Goal: Find specific page/section: Find specific page/section

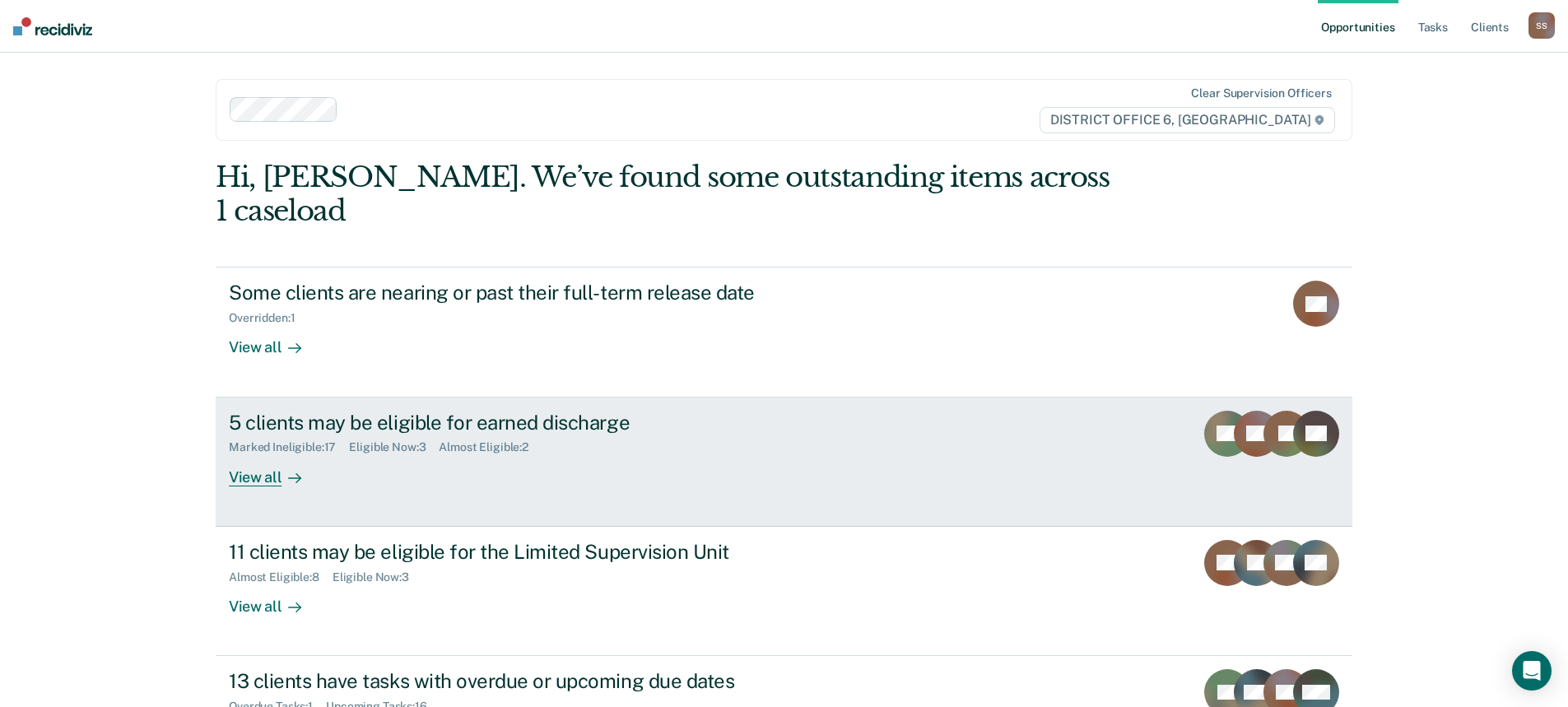
click at [248, 454] on div "View all" at bounding box center [275, 470] width 92 height 32
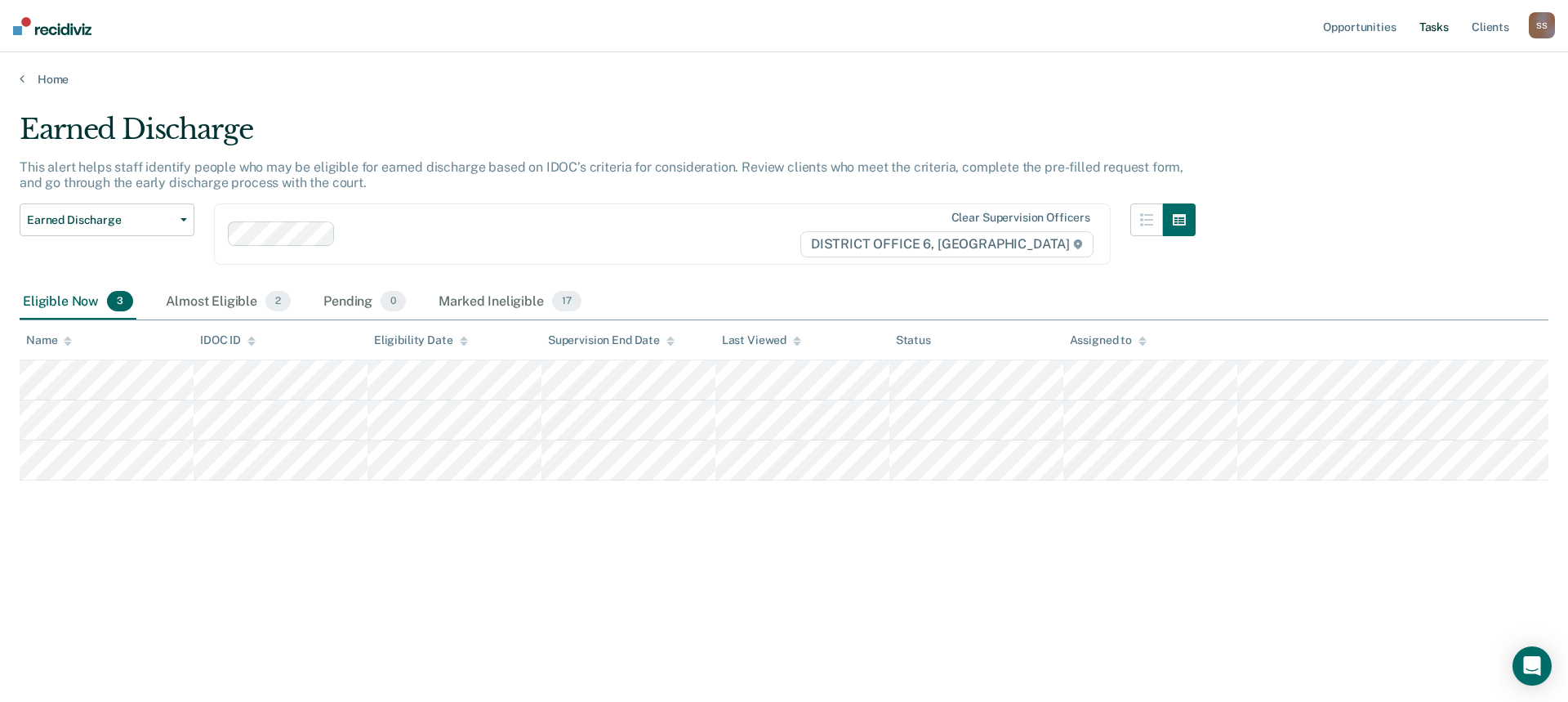
click at [1437, 26] on link "Tasks" at bounding box center [1434, 26] width 36 height 52
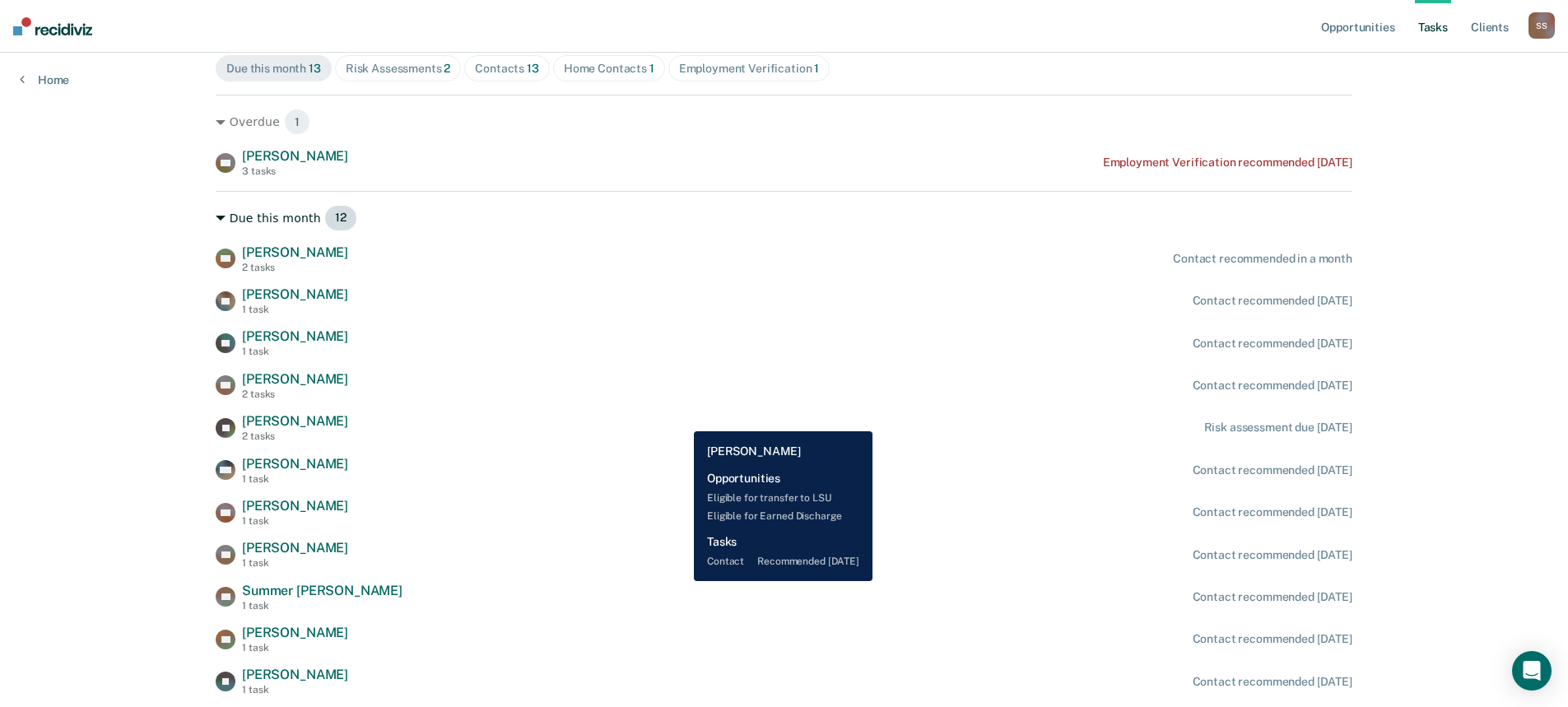
scroll to position [246, 0]
